Goal: Task Accomplishment & Management: Manage account settings

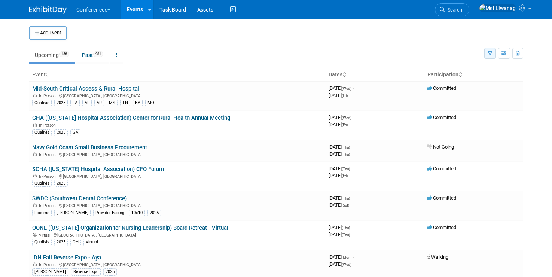
click at [490, 51] on icon "button" at bounding box center [489, 53] width 5 height 5
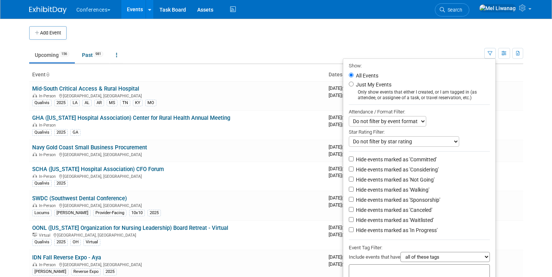
click at [378, 83] on label "Just My Events" at bounding box center [372, 84] width 37 height 7
click at [353, 83] on input "Just My Events" at bounding box center [351, 84] width 5 height 5
radio input "true"
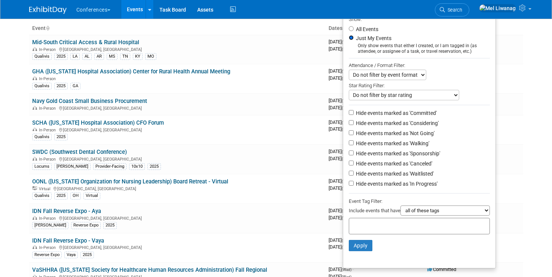
scroll to position [48, 0]
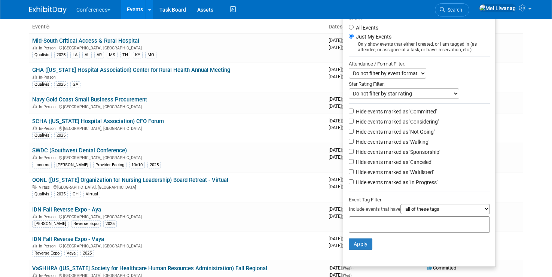
click at [405, 130] on label "Hide events marked as 'Not Going'" at bounding box center [394, 131] width 80 height 7
click at [353, 130] on input "Hide events marked as 'Not Going'" at bounding box center [351, 131] width 5 height 5
checkbox input "true"
click at [407, 174] on label "Hide events marked as 'Waitlisted'" at bounding box center [393, 171] width 79 height 7
click at [353, 174] on input "Hide events marked as 'Waitlisted'" at bounding box center [351, 171] width 5 height 5
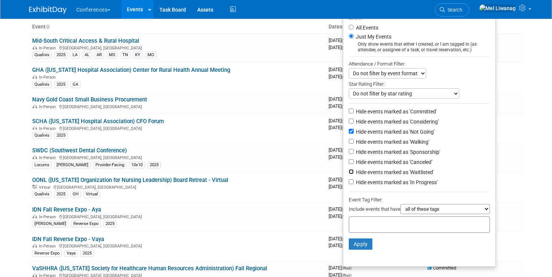
checkbox input "true"
click at [408, 168] on li "Hide events marked as 'Canceled'" at bounding box center [419, 162] width 152 height 10
click at [401, 165] on label "Hide events marked as 'Canceled'" at bounding box center [393, 161] width 78 height 7
click at [353, 164] on input "Hide events marked as 'Canceled'" at bounding box center [351, 161] width 5 height 5
checkbox input "true"
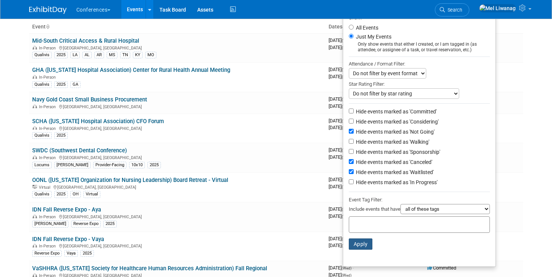
click at [364, 246] on button "Apply" at bounding box center [361, 243] width 24 height 11
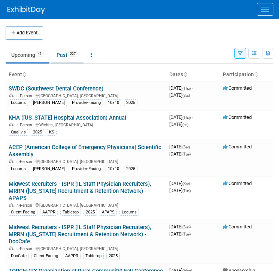
click at [67, 55] on link "Past 227" at bounding box center [67, 55] width 33 height 14
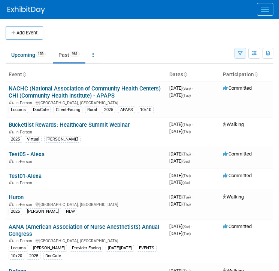
click at [240, 53] on icon "button" at bounding box center [240, 53] width 5 height 5
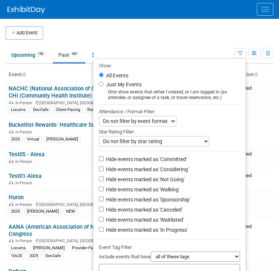
click at [134, 83] on label "Just My Events" at bounding box center [122, 84] width 37 height 7
click at [104, 83] on input "Just My Events" at bounding box center [101, 84] width 5 height 5
radio input "true"
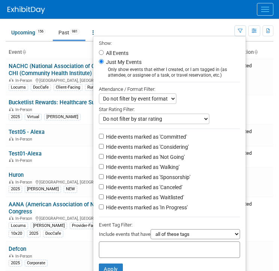
click at [174, 154] on label "Hide events marked as 'Not Going'" at bounding box center [144, 156] width 80 height 7
click at [104, 154] on input "Hide events marked as 'Not Going'" at bounding box center [101, 156] width 5 height 5
checkbox input "true"
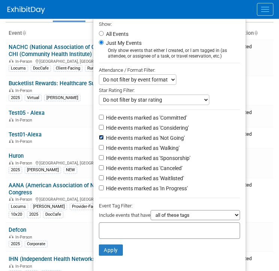
scroll to position [45, 0]
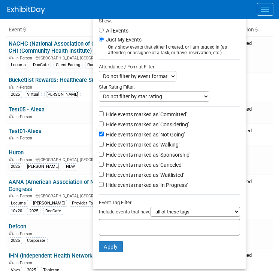
click at [169, 167] on label "Hide events marked as 'Canceled'" at bounding box center [143, 164] width 78 height 7
click at [104, 167] on input "Hide events marked as 'Canceled'" at bounding box center [101, 164] width 5 height 5
checkbox input "true"
click at [169, 175] on label "Hide events marked as 'Waitlisted'" at bounding box center [143, 174] width 79 height 7
click at [104, 175] on input "Hide events marked as 'Waitlisted'" at bounding box center [101, 174] width 5 height 5
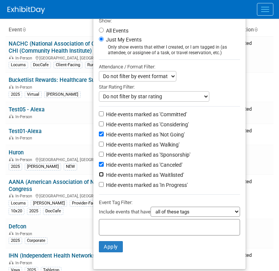
checkbox input "true"
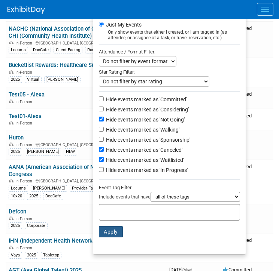
click at [112, 234] on button "Apply" at bounding box center [111, 231] width 24 height 11
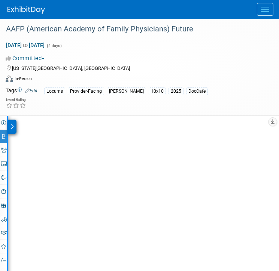
select select "Locums"
select select "Clinician/Provider-facing"
select select "[PERSON_NAME]"
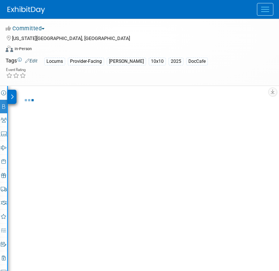
select select "10'x10'"
select select "No"
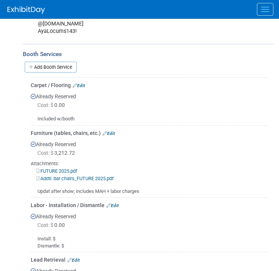
scroll to position [500, 0]
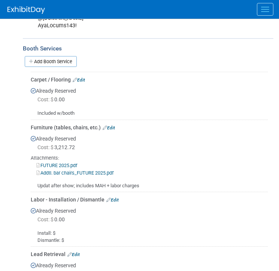
click at [96, 155] on div "Attachments:" at bounding box center [149, 158] width 237 height 7
click at [108, 171] on link "Addtl. bar chairs_FUTURE 2025.pdf" at bounding box center [74, 173] width 77 height 6
click at [109, 142] on div "Already Reserved Cost: $ 3,212.72 Attachments: FUTURE 2025.pdf Addtl. bar chair…" at bounding box center [149, 160] width 237 height 58
click at [73, 163] on link "FUTURE 2025.pdf" at bounding box center [56, 166] width 41 height 6
click at [267, 6] on button "Menu" at bounding box center [265, 9] width 16 height 13
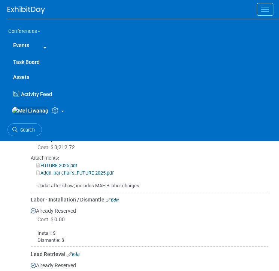
click at [261, 9] on span "Menu" at bounding box center [265, 9] width 8 height 1
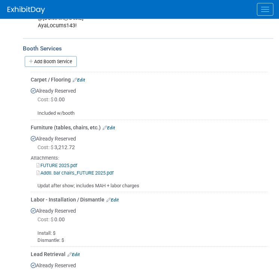
click at [261, 9] on span "Menu" at bounding box center [265, 9] width 8 height 1
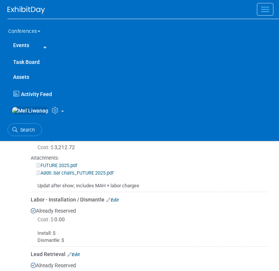
click at [261, 9] on span "Menu" at bounding box center [265, 9] width 8 height 1
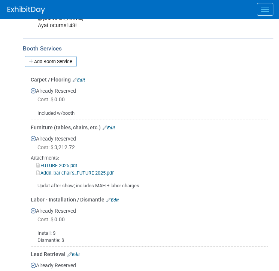
click at [268, 9] on span "Menu" at bounding box center [265, 9] width 8 height 1
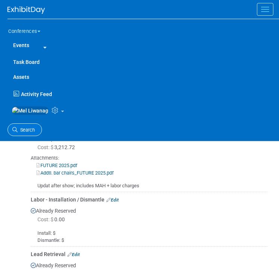
click at [33, 132] on span "Search" at bounding box center [26, 130] width 17 height 6
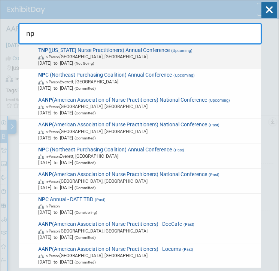
type input "np"
click at [70, 61] on span "Sep 24, 2025 to Sep 27, 2025 (Not Going)" at bounding box center [148, 63] width 220 height 6
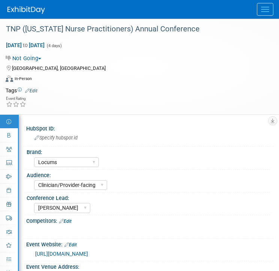
select select "Locums"
select select "Clinician/Provider-facing"
select select "[PERSON_NAME]"
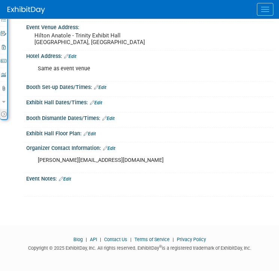
scroll to position [242, 0]
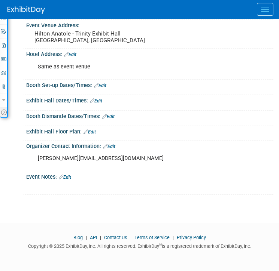
click at [69, 177] on link "Edit" at bounding box center [65, 177] width 12 height 5
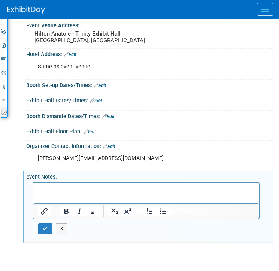
scroll to position [0, 0]
click at [41, 193] on html at bounding box center [145, 188] width 225 height 10
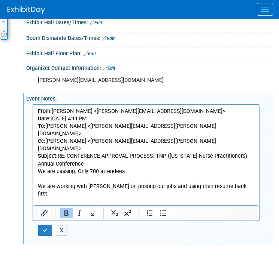
scroll to position [321, 0]
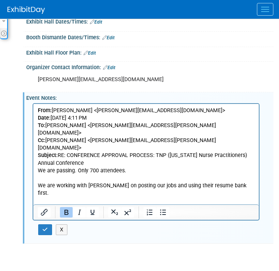
click at [41, 240] on div "X" at bounding box center [149, 171] width 238 height 140
click at [41, 234] on button "button" at bounding box center [45, 229] width 14 height 11
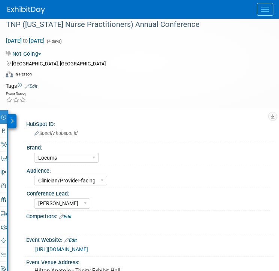
scroll to position [0, 0]
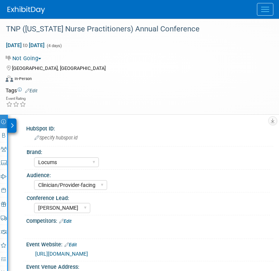
click at [266, 13] on button "Menu" at bounding box center [265, 9] width 16 height 13
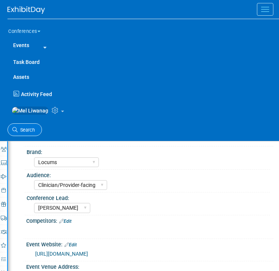
click at [29, 133] on span "Search" at bounding box center [26, 130] width 17 height 6
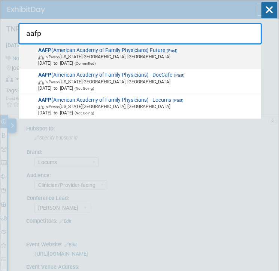
type input "aafp"
click at [109, 58] on span "In-Person Kansas City, MO" at bounding box center [148, 56] width 220 height 6
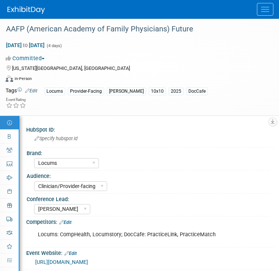
select select "Locums"
select select "Clinician/Provider-facing"
select select "[PERSON_NAME]"
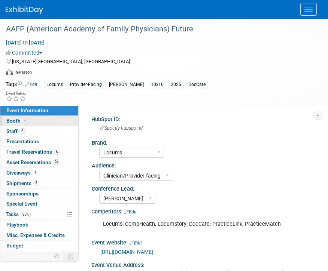
click at [24, 122] on icon at bounding box center [26, 121] width 4 height 4
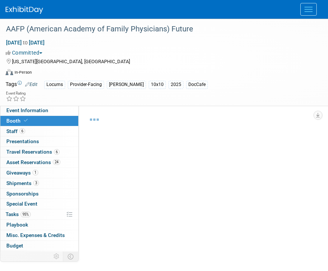
select select "10'x10'"
select select "No"
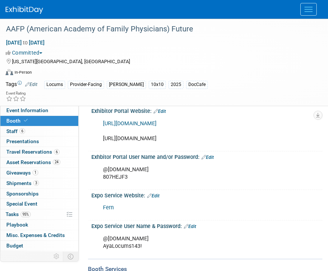
scroll to position [273, 0]
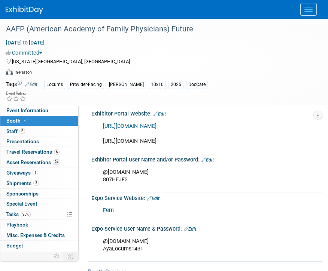
click at [104, 142] on div "[URL][DOMAIN_NAME] [URL][DOMAIN_NAME]" at bounding box center [203, 134] width 211 height 30
drag, startPoint x: 121, startPoint y: 142, endPoint x: 169, endPoint y: 153, distance: 49.3
click at [169, 149] on div "[URL][DOMAIN_NAME] [URL][DOMAIN_NAME]" at bounding box center [203, 134] width 211 height 30
copy div "[URL][DOMAIN_NAME]"
click at [112, 187] on div "@[DOMAIN_NAME] 807HEJF3" at bounding box center [203, 176] width 211 height 22
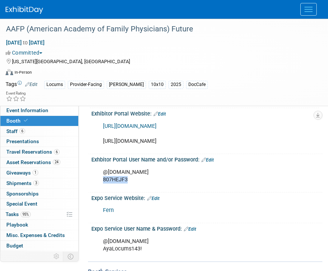
click at [112, 187] on div "@[DOMAIN_NAME] 807HEJF3" at bounding box center [203, 176] width 211 height 22
copy div "807HEJF3"
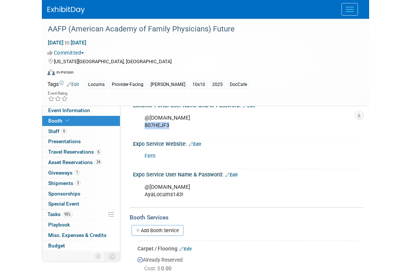
scroll to position [330, 0]
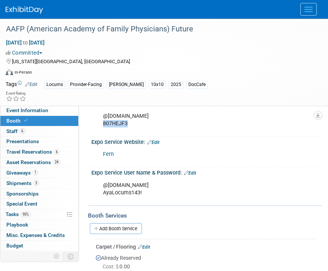
click at [110, 157] on link "Fern" at bounding box center [108, 154] width 11 height 6
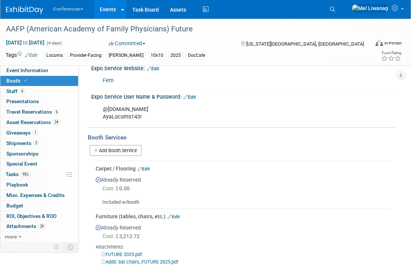
scroll to position [347, 0]
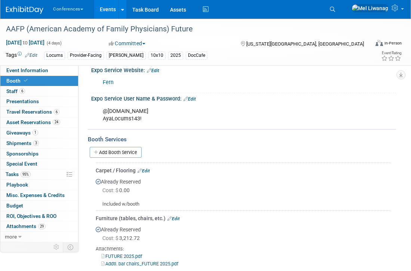
click at [28, 169] on div "Special Event Special Event" at bounding box center [39, 164] width 78 height 10
click at [30, 203] on link "Budget" at bounding box center [39, 206] width 78 height 10
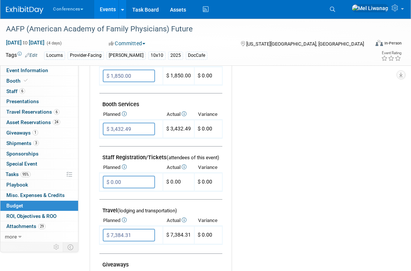
scroll to position [171, 0]
click at [46, 79] on link "Booth" at bounding box center [39, 81] width 78 height 10
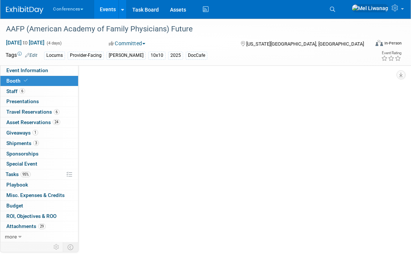
scroll to position [0, 0]
select select "10'x10'"
select select "No"
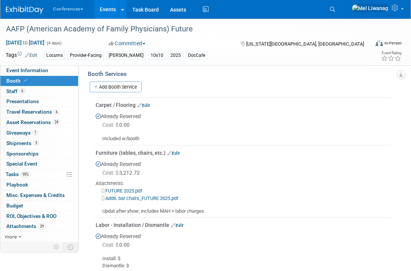
scroll to position [414, 0]
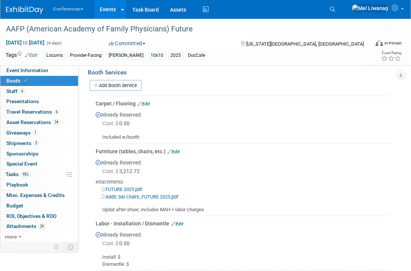
click at [131, 189] on link "FUTURE 2025.pdf" at bounding box center [121, 190] width 41 height 6
click at [158, 160] on div "Already Reserved Cost: $ 3,212.72 Attachments: FUTURE 2025.pdf Addtl. bar chair…" at bounding box center [243, 184] width 295 height 58
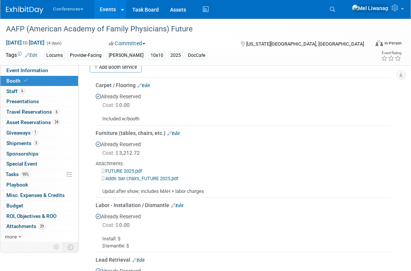
scroll to position [437, 0]
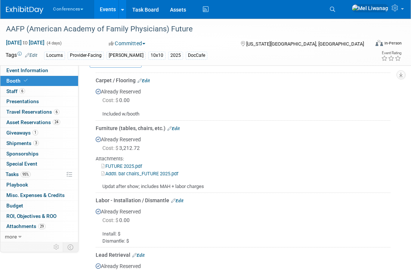
click at [163, 171] on link "Addtl. bar chairs_FUTURE 2025.pdf" at bounding box center [139, 174] width 77 height 6
click at [175, 128] on link "Edit" at bounding box center [174, 128] width 12 height 5
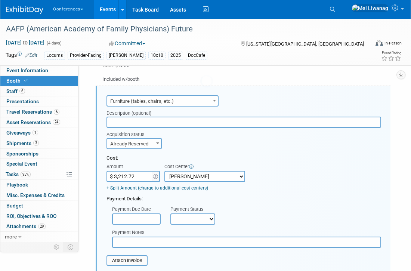
scroll to position [0, 0]
click at [137, 177] on input "$ 3,212.72" at bounding box center [130, 176] width 47 height 11
type input "$ 3,765.93"
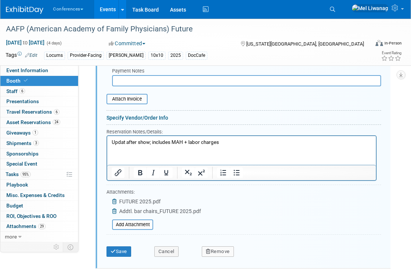
scroll to position [635, 0]
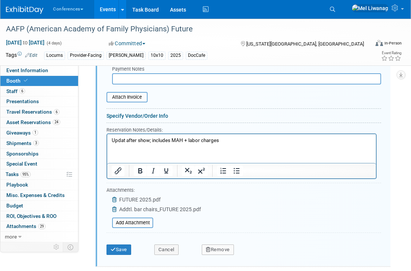
click at [195, 135] on html "Updat after show; includes MAH + labor charges" at bounding box center [241, 139] width 269 height 10
click at [195, 138] on p "Updat after show; includes MAH + labor charges" at bounding box center [242, 140] width 260 height 7
click at [125, 255] on button "Save" at bounding box center [119, 250] width 25 height 10
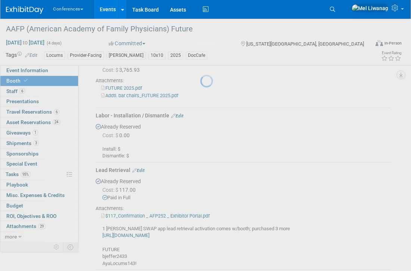
scroll to position [472, 0]
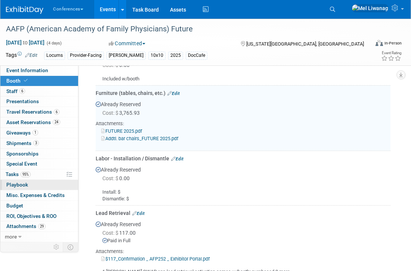
click at [43, 187] on link "0 Playbook 0" at bounding box center [39, 185] width 78 height 10
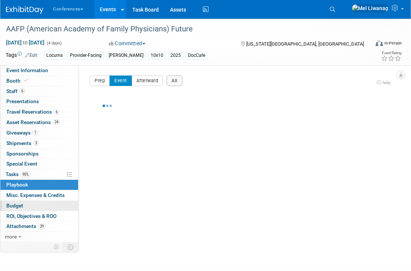
click at [31, 210] on link "Budget" at bounding box center [39, 206] width 78 height 10
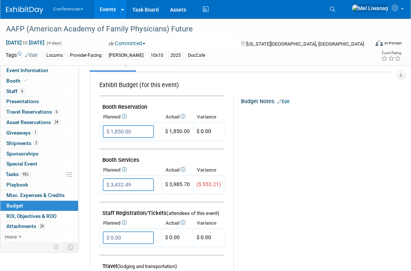
scroll to position [121, 0]
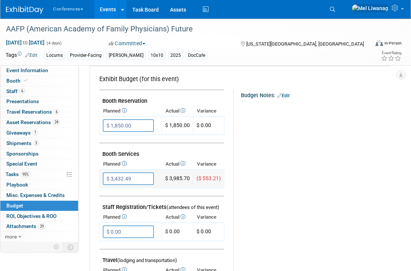
click at [145, 179] on input "$ 3,432.49" at bounding box center [128, 178] width 51 height 13
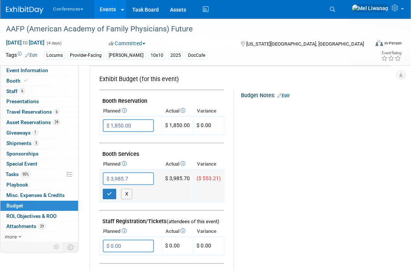
type input "$ 3,985.70"
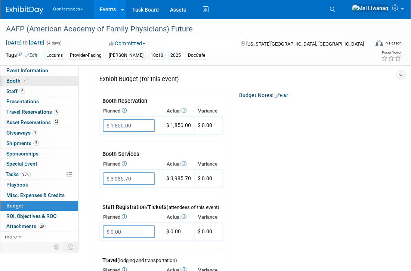
click at [48, 82] on link "Booth" at bounding box center [39, 81] width 78 height 10
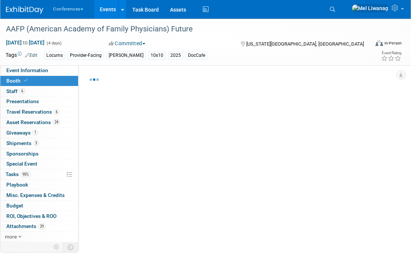
select select "10'x10'"
select select "No"
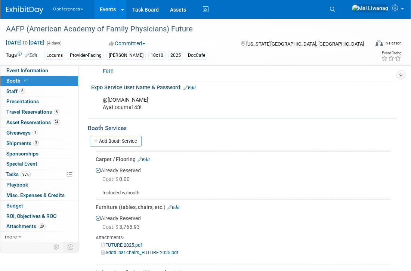
scroll to position [358, 0]
click at [32, 202] on link "Budget" at bounding box center [39, 206] width 78 height 10
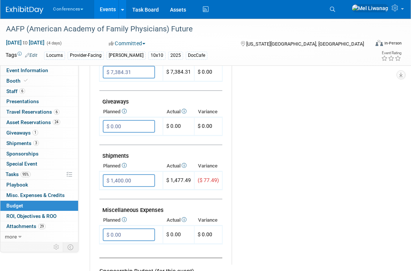
scroll to position [336, 0]
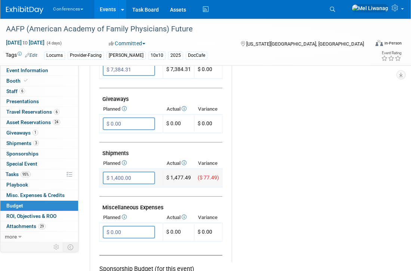
click at [139, 176] on input "$ 1,400.00" at bounding box center [129, 178] width 52 height 13
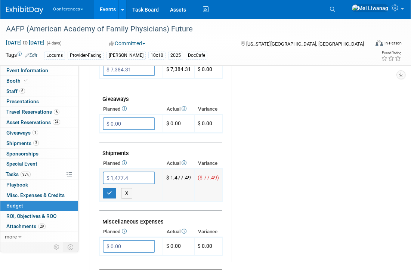
type input "$ 1,477.49"
click at [114, 193] on button "button" at bounding box center [109, 193] width 13 height 10
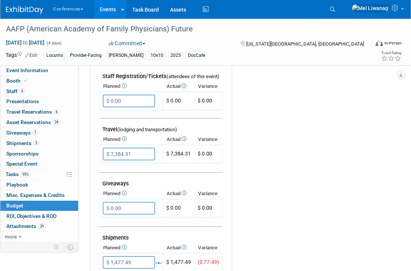
scroll to position [249, 0]
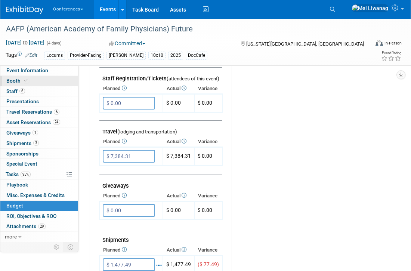
click at [56, 80] on link "Booth" at bounding box center [39, 81] width 78 height 10
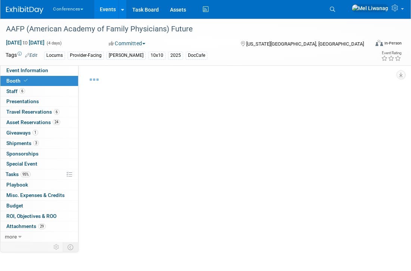
select select "10'x10'"
select select "No"
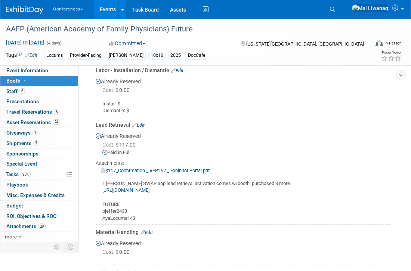
scroll to position [561, 0]
click at [148, 232] on link "Edit" at bounding box center [147, 231] width 12 height 5
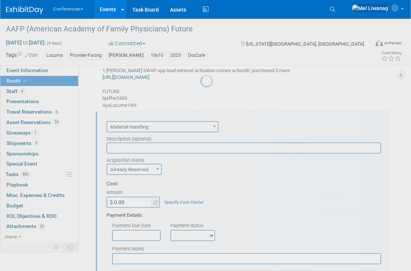
scroll to position [700, 0]
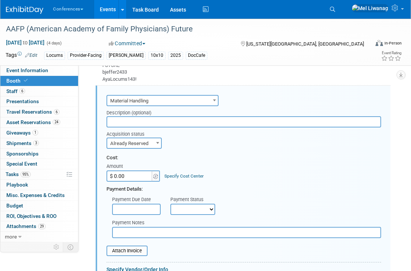
click at [132, 179] on input "$ 0.00" at bounding box center [130, 176] width 47 height 11
type input "$ 661.38"
click at [199, 176] on link "Specify Cost Center" at bounding box center [184, 176] width 39 height 5
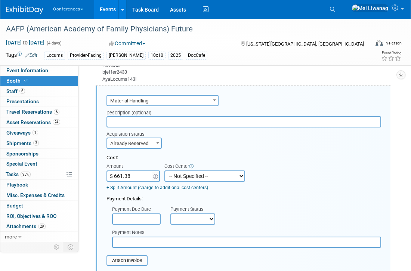
click at [199, 176] on select "-- Not Specified -- Aya Education Aya Healthcare Aya Locums Bespoke Corporate D…" at bounding box center [205, 176] width 81 height 11
select select "18965873"
click at [165, 171] on select "-- Not Specified -- Aya Education Aya Healthcare Aya Locums Bespoke Corporate D…" at bounding box center [205, 176] width 81 height 11
click at [255, 193] on div "Payment Details:" at bounding box center [244, 197] width 275 height 11
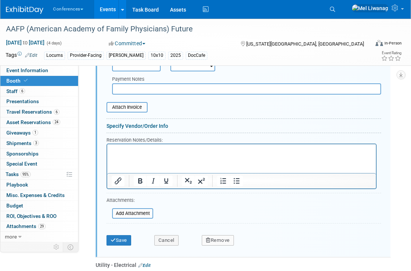
scroll to position [849, 0]
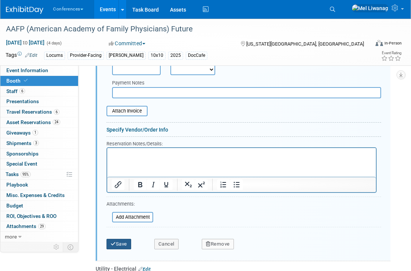
click at [120, 243] on button "Save" at bounding box center [119, 244] width 25 height 10
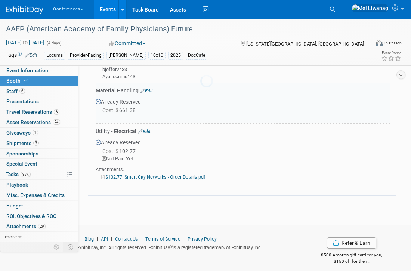
scroll to position [700, 0]
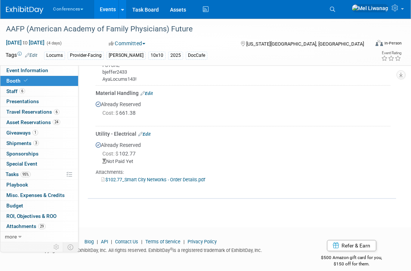
click at [148, 92] on link "Edit" at bounding box center [147, 93] width 12 height 5
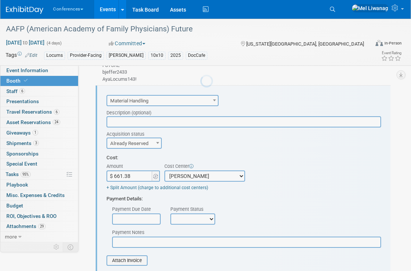
scroll to position [0, 0]
click at [145, 171] on input "$ 661.38" at bounding box center [130, 176] width 47 height 11
click at [143, 177] on input "$ 661.38" at bounding box center [130, 176] width 47 height 11
type input "$"
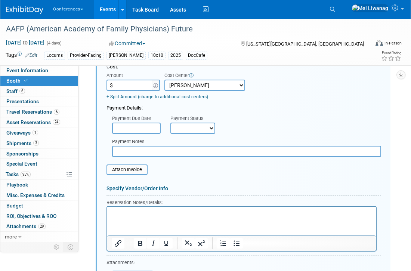
scroll to position [794, 0]
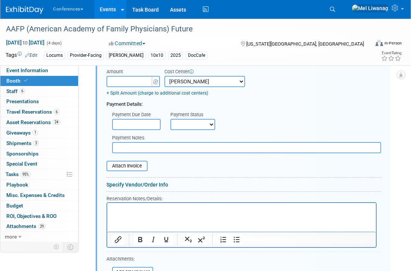
type input "$ 0.00"
click at [153, 213] on html at bounding box center [241, 208] width 269 height 10
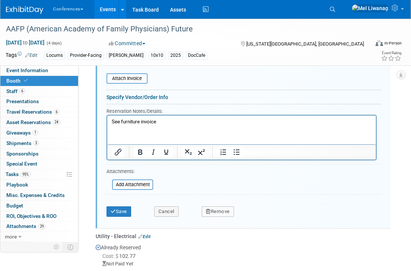
scroll to position [896, 0]
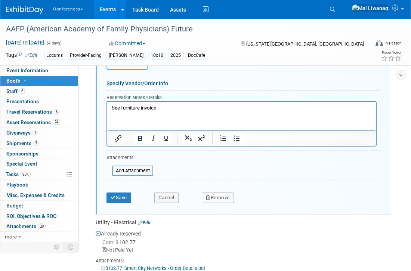
click at [121, 203] on div "Save Cancel Remove" at bounding box center [244, 195] width 275 height 23
click at [130, 104] on html "See furniture invoice" at bounding box center [241, 106] width 269 height 10
click at [119, 109] on p "See furniture invoice" at bounding box center [242, 107] width 260 height 7
click at [125, 201] on button "Save" at bounding box center [119, 198] width 25 height 10
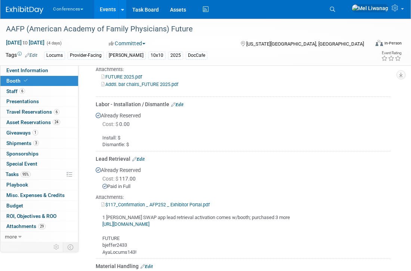
scroll to position [526, 0]
click at [179, 105] on link "Edit" at bounding box center [177, 104] width 12 height 5
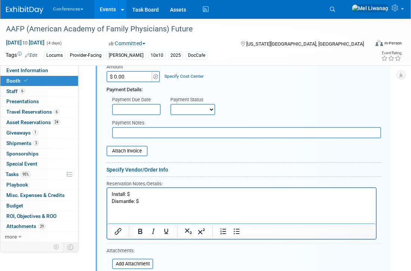
scroll to position [641, 0]
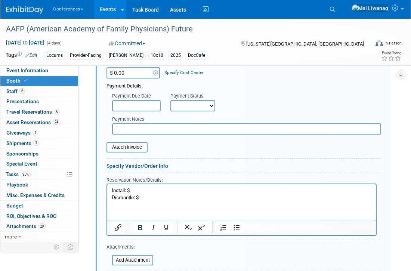
click at [159, 201] on html "Install: $ Dismantle: $" at bounding box center [241, 192] width 269 height 17
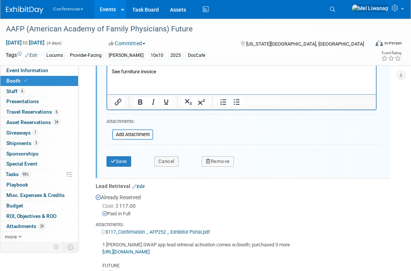
scroll to position [747, 0]
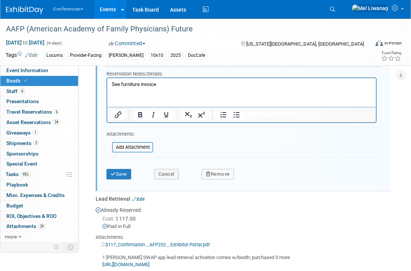
click at [120, 86] on p "See furniture invoice" at bounding box center [242, 84] width 260 height 7
click at [125, 171] on button "Save" at bounding box center [119, 174] width 25 height 10
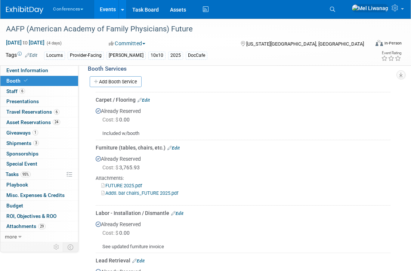
scroll to position [417, 0]
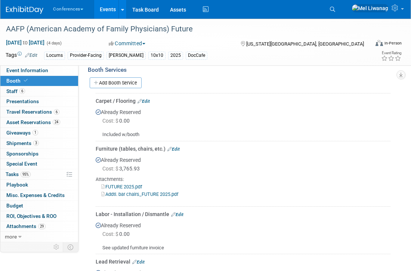
click at [178, 147] on link "Edit" at bounding box center [174, 149] width 12 height 5
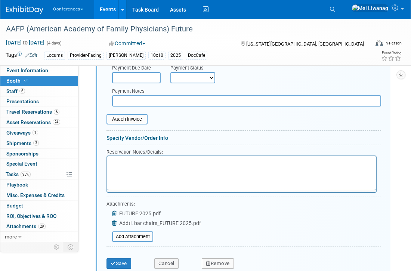
scroll to position [0, 0]
click at [138, 231] on div "Attachments: FUTURE 2025.pdf Addtl. bar chairs_FUTURE 2025.pdf" at bounding box center [154, 221] width 95 height 43
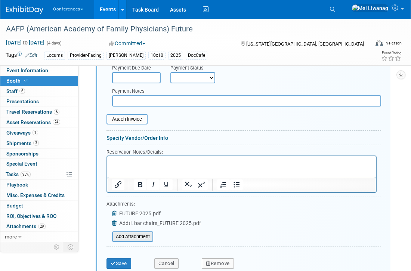
click at [139, 235] on input "file" at bounding box center [108, 236] width 89 height 9
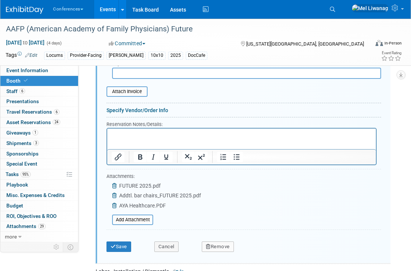
scroll to position [650, 0]
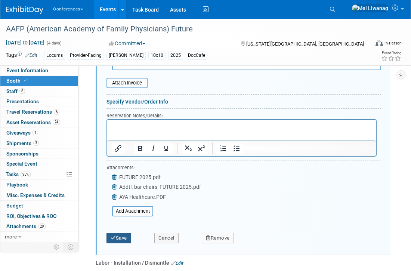
click at [126, 240] on button "Save" at bounding box center [119, 238] width 25 height 10
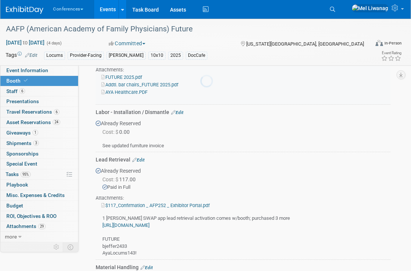
scroll to position [472, 0]
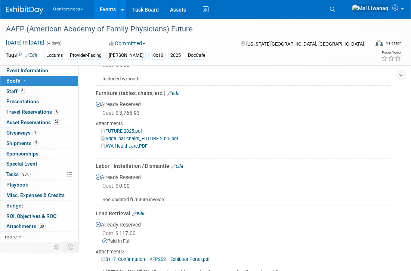
click at [132, 145] on link "AYA Healthcare.PDF" at bounding box center [124, 146] width 46 height 6
click at [143, 143] on link "AYA Healthcare.PDF" at bounding box center [124, 146] width 46 height 6
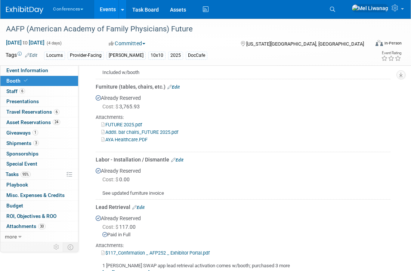
scroll to position [481, 0]
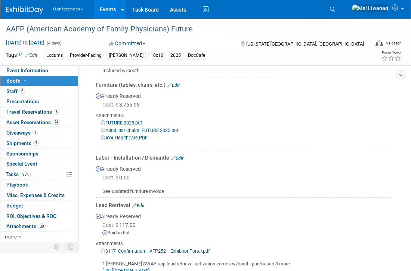
click at [142, 119] on div "FUTURE 2025.pdf" at bounding box center [243, 122] width 295 height 7
click at [139, 120] on link "FUTURE 2025.pdf" at bounding box center [121, 123] width 41 height 6
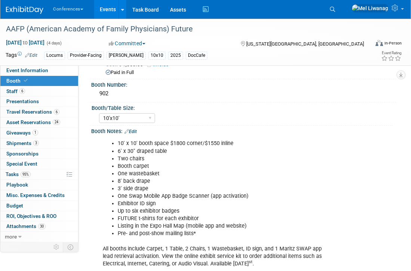
scroll to position [0, 0]
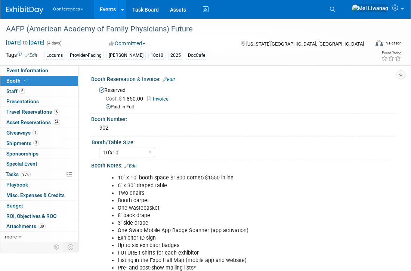
click at [23, 81] on span at bounding box center [25, 81] width 7 height 6
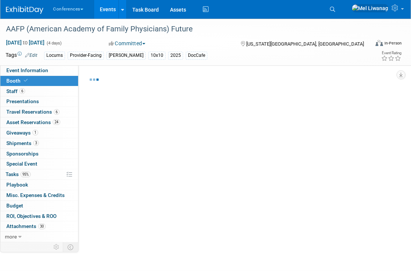
select select "10'x10'"
select select "No"
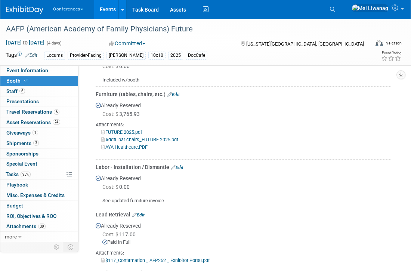
scroll to position [473, 0]
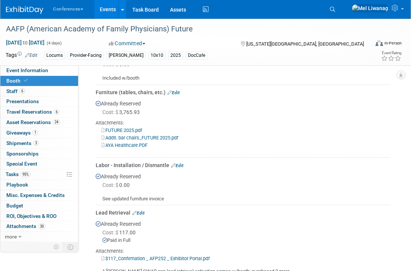
click at [136, 144] on link "AYA Healthcare.PDF" at bounding box center [124, 146] width 46 height 6
